Goal: Task Accomplishment & Management: Manage account settings

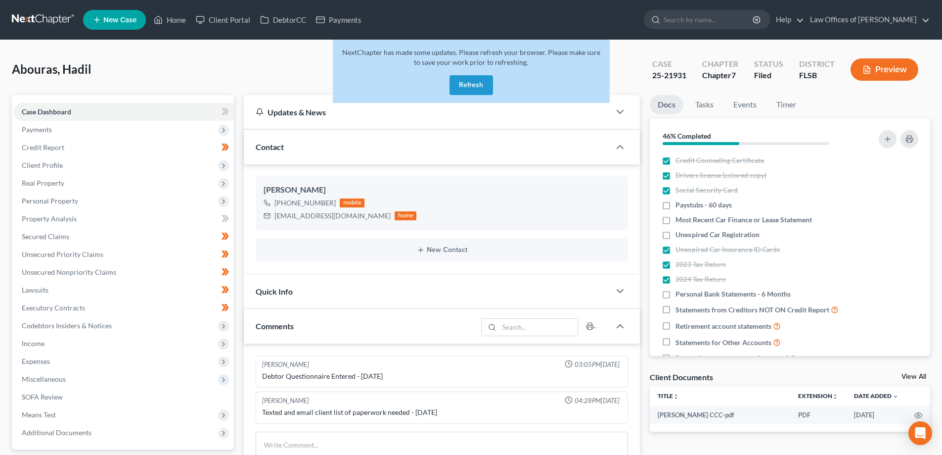
click at [51, 16] on link at bounding box center [43, 20] width 63 height 18
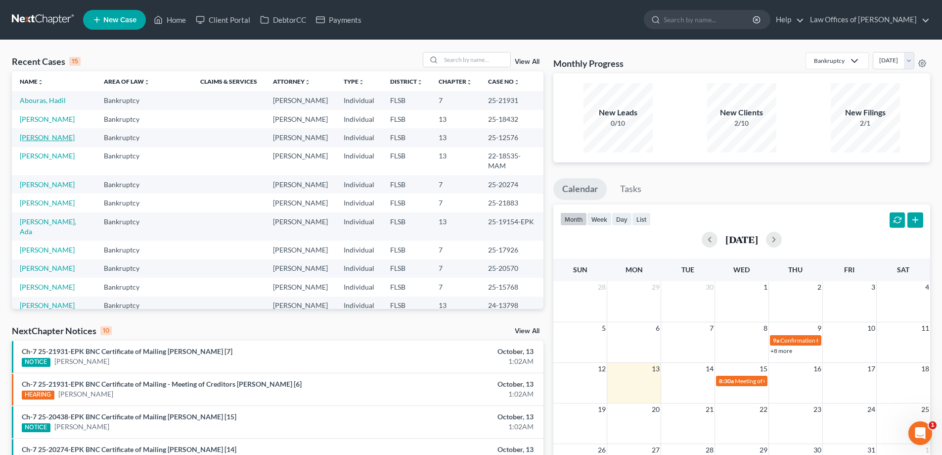
click at [41, 139] on link "[PERSON_NAME]" at bounding box center [47, 137] width 55 height 8
select select "18"
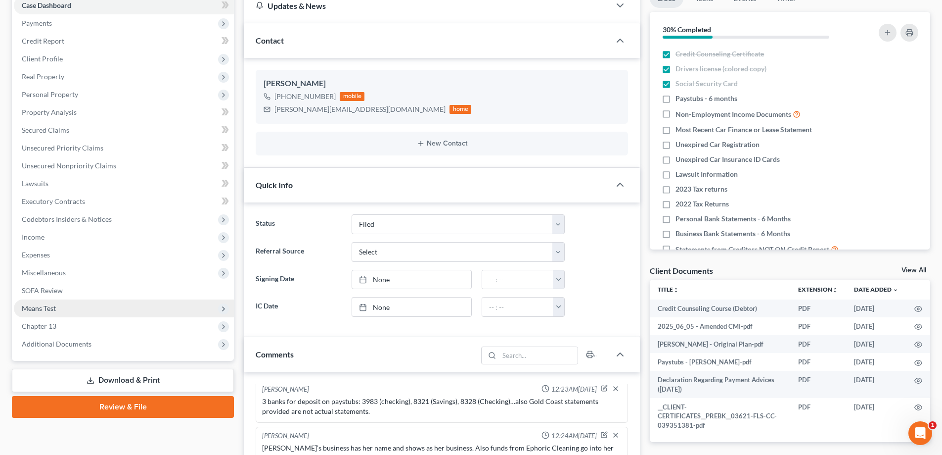
scroll to position [99, 0]
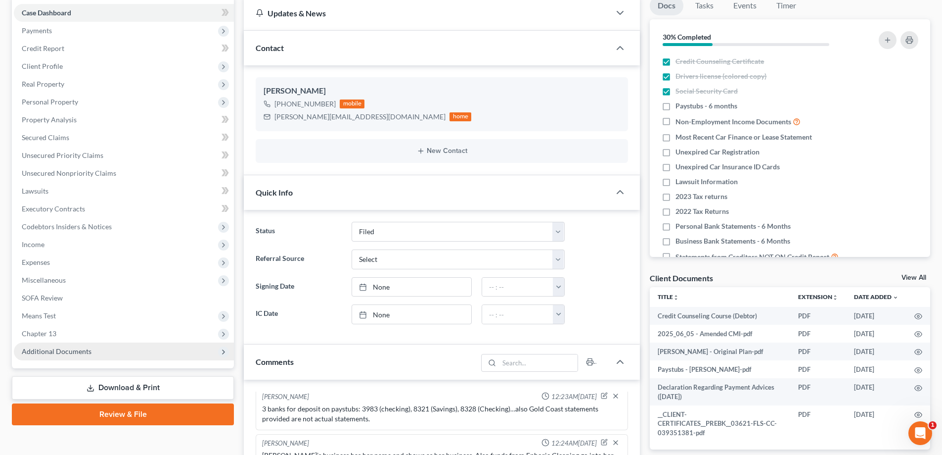
click at [144, 349] on span "Additional Documents" at bounding box center [124, 351] width 220 height 18
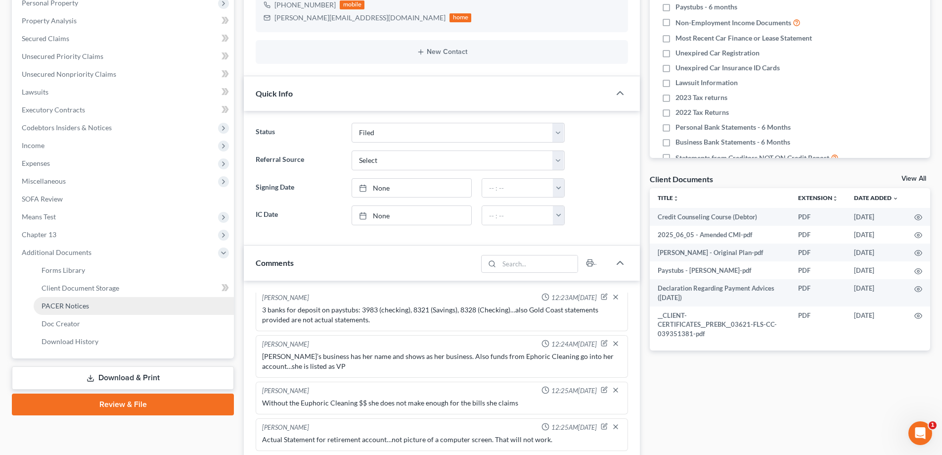
click at [100, 303] on link "PACER Notices" at bounding box center [134, 306] width 200 height 18
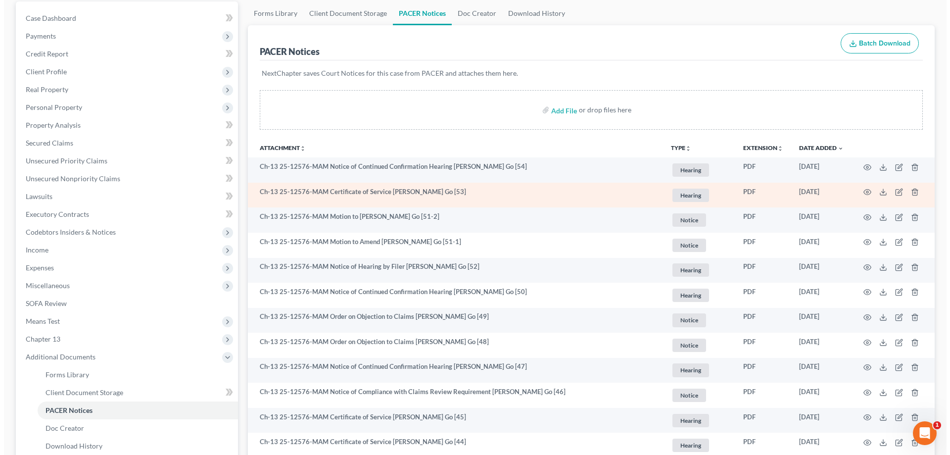
scroll to position [99, 0]
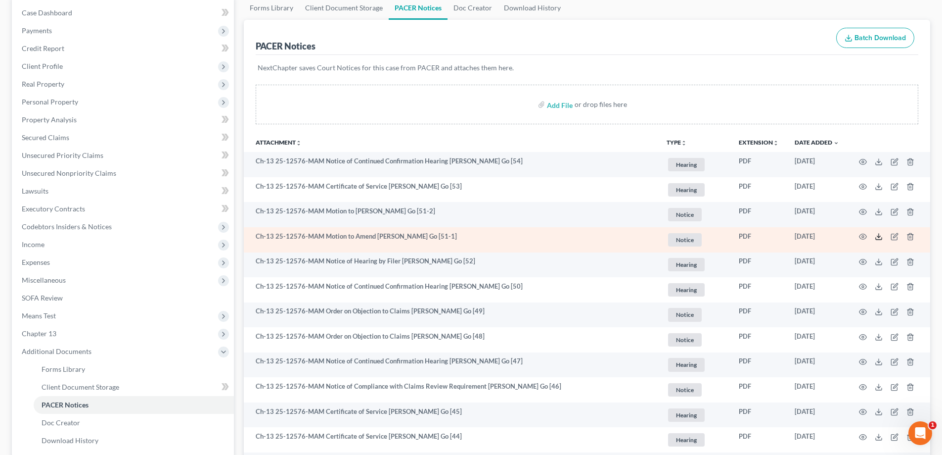
click at [879, 234] on line at bounding box center [879, 235] width 0 height 4
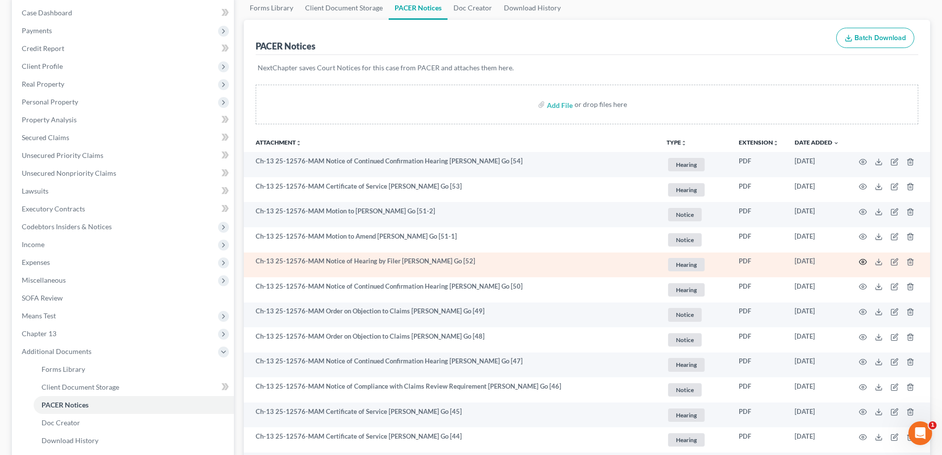
click at [863, 260] on icon "button" at bounding box center [863, 262] width 8 height 8
